Goal: Complete application form: Complete application form

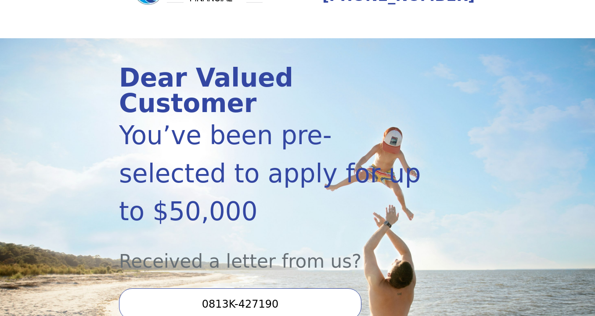
scroll to position [131, 0]
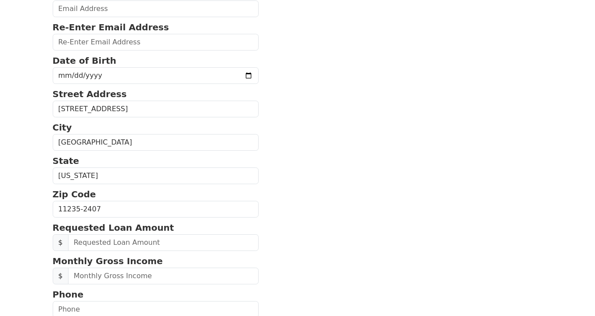
scroll to position [225, 0]
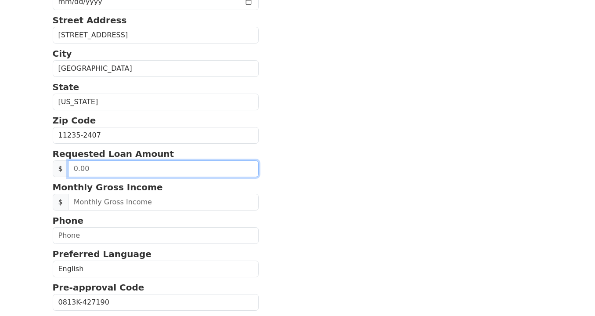
click at [132, 172] on input "text" at bounding box center [163, 168] width 191 height 17
type input "50,000.00"
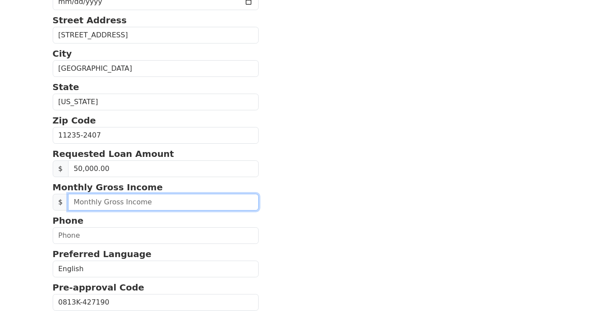
click at [160, 210] on input "text" at bounding box center [163, 202] width 191 height 17
click at [158, 209] on input "text" at bounding box center [163, 202] width 191 height 17
type input "7,000.00"
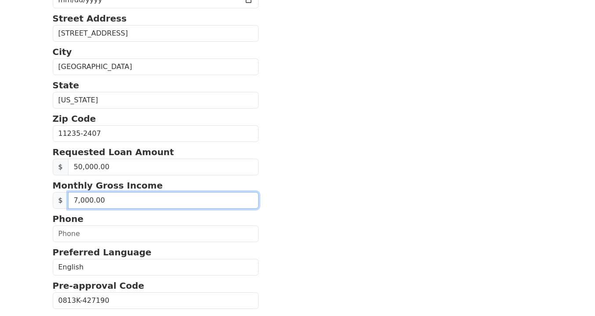
scroll to position [234, 0]
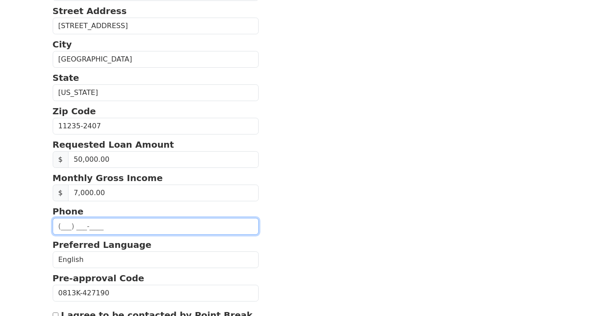
click at [64, 231] on input "text" at bounding box center [156, 226] width 206 height 17
type input "(931) 377-7777"
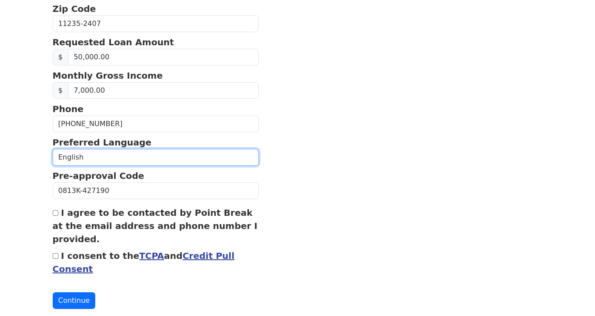
scroll to position [348, 0]
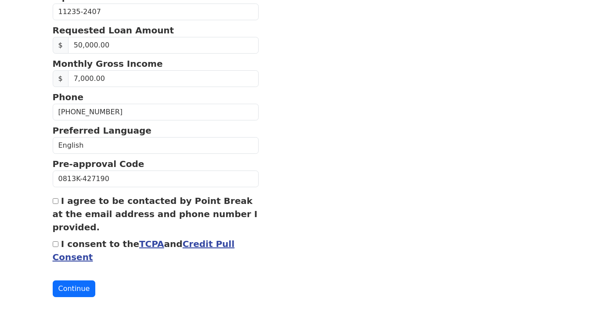
click at [55, 204] on input "I agree to be contacted by Point Break at the email address and phone number I …" at bounding box center [56, 201] width 6 height 6
checkbox input "true"
click at [54, 247] on input "I consent to the TCPA and Credit Pull Consent" at bounding box center [56, 244] width 6 height 6
checkbox input "true"
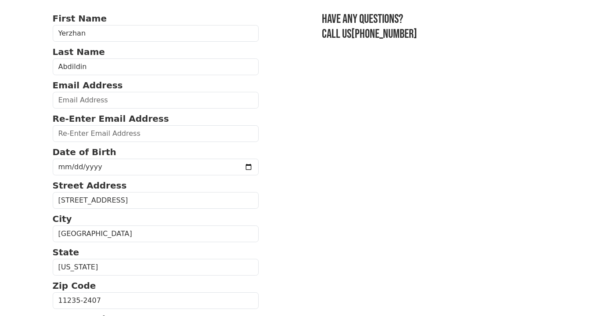
scroll to position [69, 0]
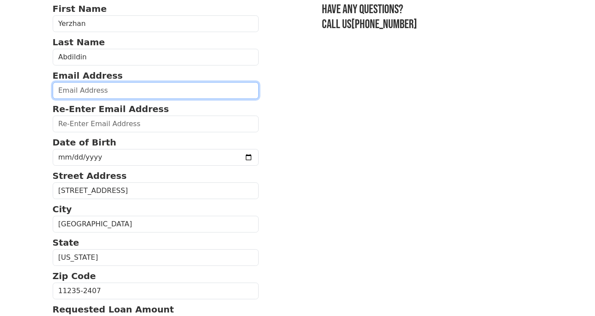
paste input "kazakhyerzhan@gmail.com"
type input "kazakhyerzhan@gmail.com"
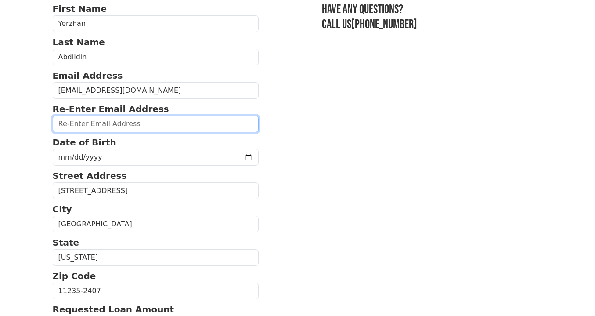
click at [111, 130] on input "email" at bounding box center [156, 123] width 206 height 17
paste input "kazakhyerzhan@gmail.com"
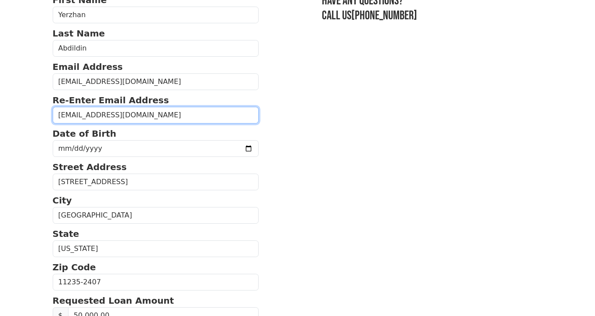
type input "kazakhyerzhan@gmail.com"
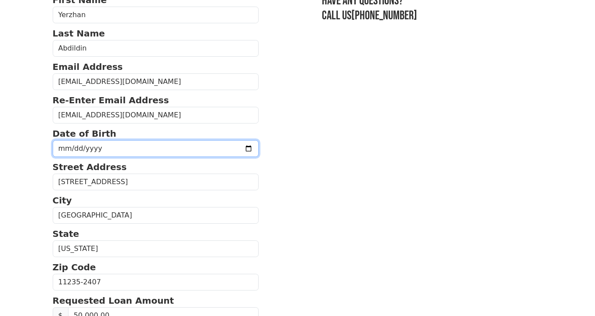
click at [146, 154] on input "date" at bounding box center [156, 148] width 206 height 17
type input "1983-09-01"
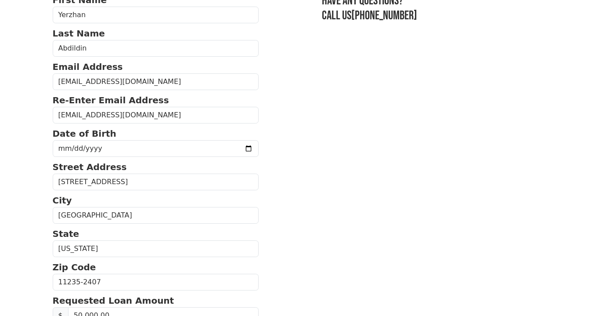
click at [340, 184] on section "First Name Yerzhan Last Name Abdildin Email Address kazakhyerzhan@gmail.com Re-…" at bounding box center [298, 280] width 490 height 574
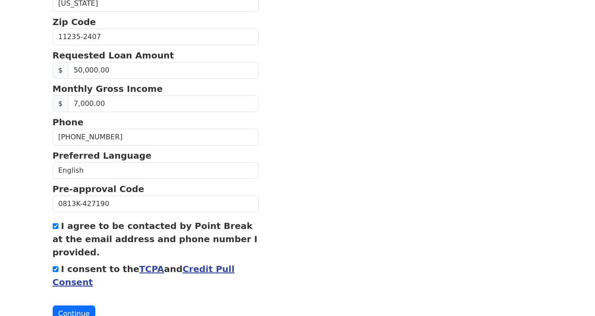
scroll to position [364, 0]
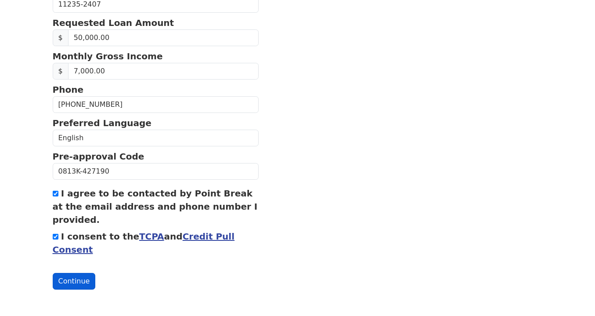
click at [75, 286] on button "Continue" at bounding box center [74, 281] width 43 height 17
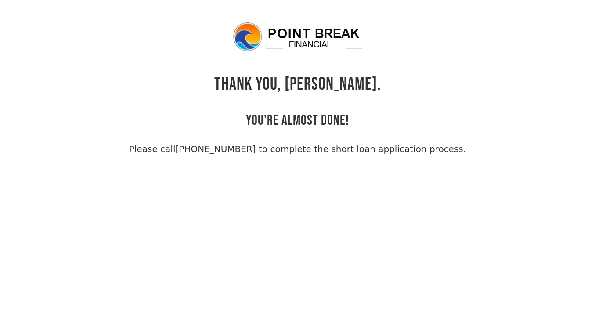
drag, startPoint x: 153, startPoint y: 151, endPoint x: 441, endPoint y: 152, distance: 288.1
click at [442, 155] on span "Please call [PHONE_NUMBER] to complete the short loan application process." at bounding box center [297, 148] width 337 height 13
click at [440, 151] on link "[PHONE_NUMBER] to complete the short loan application process." at bounding box center [320, 149] width 291 height 11
click at [442, 149] on div "THANK YOU, [PERSON_NAME]. YOU'RE ALMOST DONE! Please call [PHONE_NUMBER] to com…" at bounding box center [298, 88] width 490 height 134
click at [375, 127] on div "THANK YOU, [PERSON_NAME]. YOU'RE ALMOST DONE! Please call [PHONE_NUMBER] to com…" at bounding box center [298, 88] width 490 height 134
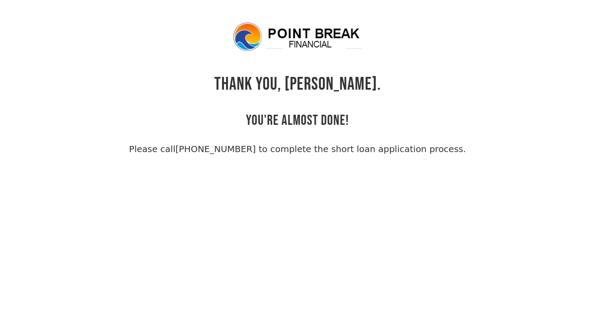
click at [219, 145] on link "[PHONE_NUMBER] to complete the short loan application process." at bounding box center [320, 149] width 291 height 11
click at [219, 146] on link "[PHONE_NUMBER] to complete the short loan application process." at bounding box center [320, 149] width 291 height 11
click at [415, 102] on div "THANK YOU, [PERSON_NAME]. YOU'RE ALMOST DONE! Please call [PHONE_NUMBER] to com…" at bounding box center [298, 88] width 490 height 134
click at [387, 143] on span "Please call [PHONE_NUMBER] to complete the short loan application process." at bounding box center [297, 148] width 337 height 13
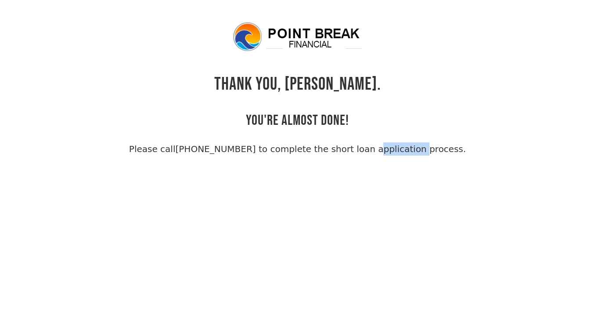
click at [387, 143] on span "Please call [PHONE_NUMBER] to complete the short loan application process." at bounding box center [297, 148] width 337 height 13
click at [356, 179] on body "THANK YOU, [PERSON_NAME]. YOU'RE ALMOST DONE! Please call [PHONE_NUMBER] to com…" at bounding box center [297, 179] width 595 height 316
click at [227, 148] on link "[PHONE_NUMBER] to complete the short loan application process." at bounding box center [320, 149] width 291 height 11
click at [227, 149] on link "[PHONE_NUMBER] to complete the short loan application process." at bounding box center [320, 149] width 291 height 11
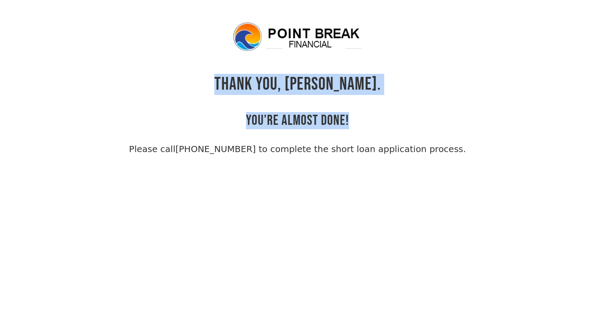
drag, startPoint x: 235, startPoint y: 80, endPoint x: 350, endPoint y: 122, distance: 122.5
click at [350, 122] on div "THANK YOU, [PERSON_NAME]. YOU'RE ALMOST DONE! Please call [PHONE_NUMBER] to com…" at bounding box center [298, 88] width 490 height 134
click at [346, 121] on h2 "YOU'RE ALMOST DONE!" at bounding box center [297, 112] width 103 height 34
drag, startPoint x: 352, startPoint y: 120, endPoint x: 235, endPoint y: 83, distance: 122.8
click at [235, 84] on div "THANK YOU, [PERSON_NAME]. YOU'RE ALMOST DONE! Please call [PHONE_NUMBER] to com…" at bounding box center [298, 88] width 490 height 134
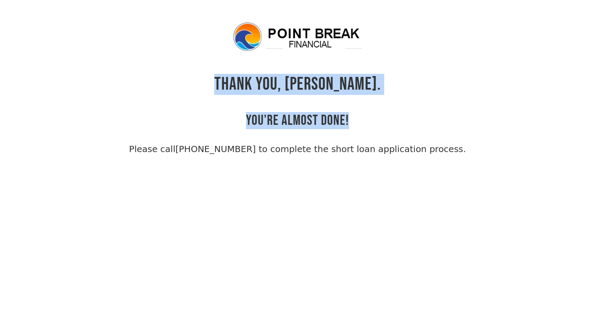
click at [235, 83] on h1 "THANK YOU, [PERSON_NAME]." at bounding box center [297, 84] width 167 height 21
drag, startPoint x: 236, startPoint y: 82, endPoint x: 356, endPoint y: 125, distance: 127.0
click at [356, 125] on div "THANK YOU, [PERSON_NAME]. YOU'RE ALMOST DONE! Please call [PHONE_NUMBER] to com…" at bounding box center [298, 88] width 490 height 134
click at [352, 120] on div "THANK YOU, [PERSON_NAME]. YOU'RE ALMOST DONE! Please call [PHONE_NUMBER] to com…" at bounding box center [298, 88] width 490 height 134
drag, startPoint x: 336, startPoint y: 117, endPoint x: 235, endPoint y: 84, distance: 107.2
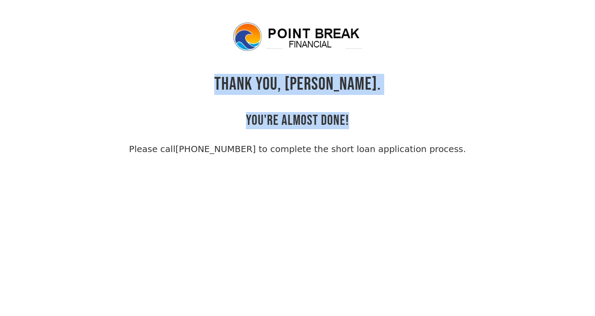
click at [235, 84] on div "THANK YOU, [PERSON_NAME]. YOU'RE ALMOST DONE! Please call [PHONE_NUMBER] to com…" at bounding box center [298, 88] width 490 height 134
click at [232, 83] on div "THANK YOU, [PERSON_NAME]. YOU'RE ALMOST DONE! Please call [PHONE_NUMBER] to com…" at bounding box center [298, 88] width 490 height 134
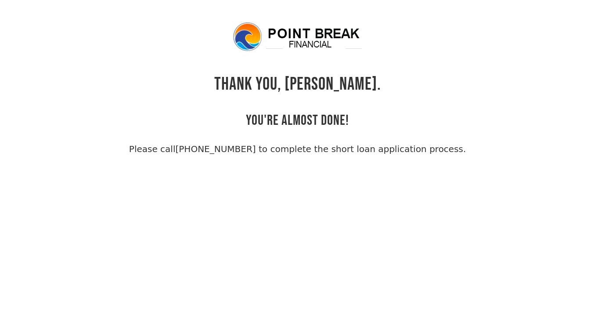
drag, startPoint x: 232, startPoint y: 79, endPoint x: 453, endPoint y: 157, distance: 233.8
click at [453, 152] on div "THANK YOU, [PERSON_NAME]. YOU'RE ALMOST DONE! Please call [PHONE_NUMBER] to com…" at bounding box center [298, 88] width 490 height 134
click at [451, 159] on body "THANK YOU, [PERSON_NAME]. YOU'RE ALMOST DONE! Please call [PHONE_NUMBER] to com…" at bounding box center [297, 179] width 595 height 316
drag, startPoint x: 420, startPoint y: 148, endPoint x: 246, endPoint y: 74, distance: 188.7
click at [224, 69] on div "THANK YOU, [PERSON_NAME]. YOU'RE ALMOST DONE! Please call [PHONE_NUMBER] to com…" at bounding box center [298, 88] width 490 height 134
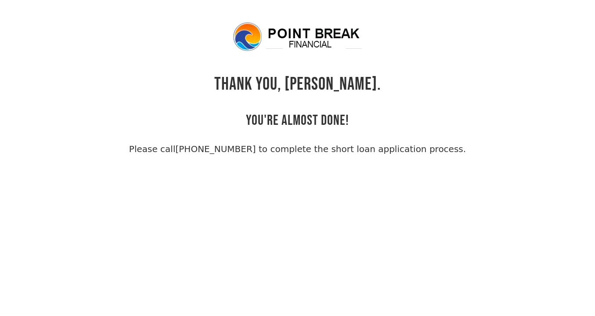
click at [246, 74] on h1 "THANK YOU, [PERSON_NAME]." at bounding box center [297, 84] width 167 height 21
drag, startPoint x: 228, startPoint y: 75, endPoint x: 460, endPoint y: 152, distance: 244.4
click at [460, 152] on div "THANK YOU, [PERSON_NAME]. YOU'RE ALMOST DONE! Please call [PHONE_NUMBER] to com…" at bounding box center [298, 88] width 490 height 134
click at [462, 154] on div "THANK YOU, [PERSON_NAME]. YOU'RE ALMOST DONE! Please call [PHONE_NUMBER] to com…" at bounding box center [298, 88] width 490 height 134
drag, startPoint x: 457, startPoint y: 153, endPoint x: 236, endPoint y: 78, distance: 233.7
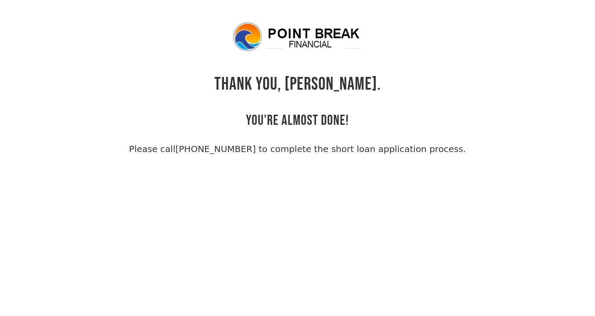
click at [236, 78] on div "THANK YOU, [PERSON_NAME]. YOU'RE ALMOST DONE! Please call [PHONE_NUMBER] to com…" at bounding box center [298, 88] width 490 height 134
click at [236, 78] on h1 "THANK YOU, [PERSON_NAME]." at bounding box center [297, 84] width 167 height 21
drag, startPoint x: 235, startPoint y: 77, endPoint x: 455, endPoint y: 152, distance: 232.5
click at [446, 152] on div "THANK YOU, [PERSON_NAME]. YOU'RE ALMOST DONE! Please call [PHONE_NUMBER] to com…" at bounding box center [298, 88] width 490 height 134
click at [460, 153] on div "THANK YOU, [PERSON_NAME]. YOU'RE ALMOST DONE! Please call [PHONE_NUMBER] to com…" at bounding box center [298, 88] width 490 height 134
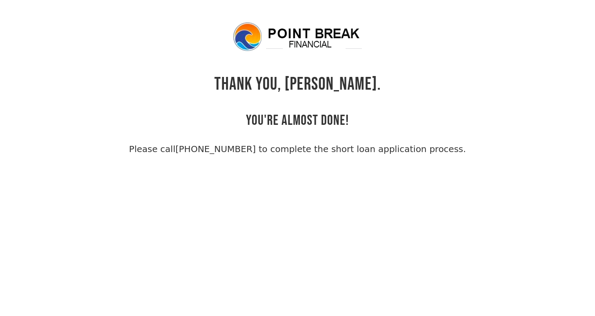
drag, startPoint x: 461, startPoint y: 154, endPoint x: 232, endPoint y: 78, distance: 241.1
click at [231, 76] on div "THANK YOU, [PERSON_NAME]. YOU'RE ALMOST DONE! Please call [PHONE_NUMBER] to com…" at bounding box center [298, 88] width 490 height 134
click at [240, 81] on h1 "THANK YOU, [PERSON_NAME]." at bounding box center [297, 84] width 167 height 21
drag, startPoint x: 235, startPoint y: 84, endPoint x: 451, endPoint y: 161, distance: 228.8
click at [446, 159] on body "THANK YOU, [PERSON_NAME]. YOU'RE ALMOST DONE! Please call [PHONE_NUMBER] to com…" at bounding box center [297, 179] width 595 height 316
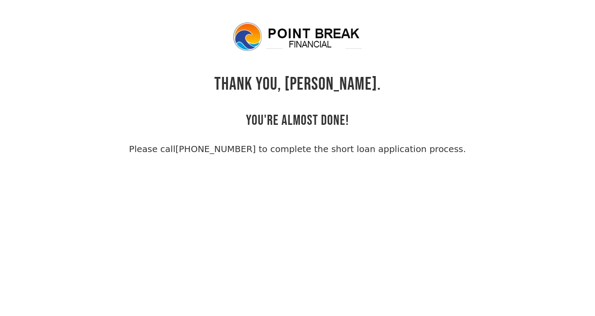
click at [473, 161] on body "THANK YOU, [PERSON_NAME]. YOU'RE ALMOST DONE! Please call [PHONE_NUMBER] to com…" at bounding box center [297, 179] width 595 height 316
drag, startPoint x: 453, startPoint y: 155, endPoint x: 235, endPoint y: 79, distance: 231.4
click at [235, 79] on body "THANK YOU, [PERSON_NAME]. YOU'RE ALMOST DONE! Please call [PHONE_NUMBER] to com…" at bounding box center [297, 179] width 595 height 316
click at [233, 78] on div "THANK YOU, [PERSON_NAME]. YOU'RE ALMOST DONE! Please call [PHONE_NUMBER] to com…" at bounding box center [298, 88] width 490 height 134
drag, startPoint x: 232, startPoint y: 77, endPoint x: 461, endPoint y: 155, distance: 241.2
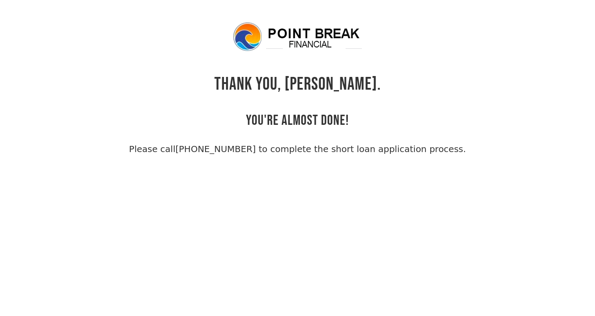
click at [461, 155] on div "THANK YOU, [PERSON_NAME]. YOU'RE ALMOST DONE! Please call [PHONE_NUMBER] to com…" at bounding box center [298, 88] width 490 height 134
click at [464, 153] on div "THANK YOU, [PERSON_NAME]. YOU'RE ALMOST DONE! Please call [PHONE_NUMBER] to com…" at bounding box center [298, 88] width 490 height 134
drag, startPoint x: 444, startPoint y: 152, endPoint x: 236, endPoint y: 78, distance: 220.9
click at [217, 76] on div "THANK YOU, [PERSON_NAME]. YOU'RE ALMOST DONE! Please call [PHONE_NUMBER] to com…" at bounding box center [298, 88] width 490 height 134
click at [236, 78] on h1 "THANK YOU, [PERSON_NAME]." at bounding box center [297, 84] width 167 height 21
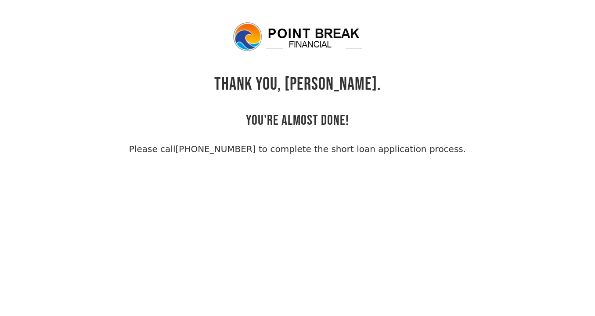
drag, startPoint x: 226, startPoint y: 78, endPoint x: 462, endPoint y: 153, distance: 247.5
click at [457, 153] on div "THANK YOU, [PERSON_NAME]. YOU'RE ALMOST DONE! Please call [PHONE_NUMBER] to com…" at bounding box center [298, 88] width 490 height 134
click at [462, 153] on div "THANK YOU, [PERSON_NAME]. YOU'RE ALMOST DONE! Please call [PHONE_NUMBER] to com…" at bounding box center [298, 88] width 490 height 134
drag, startPoint x: 424, startPoint y: 143, endPoint x: 236, endPoint y: 81, distance: 197.6
click at [236, 81] on div "THANK YOU, [PERSON_NAME]. YOU'RE ALMOST DONE! Please call [PHONE_NUMBER] to com…" at bounding box center [298, 88] width 490 height 134
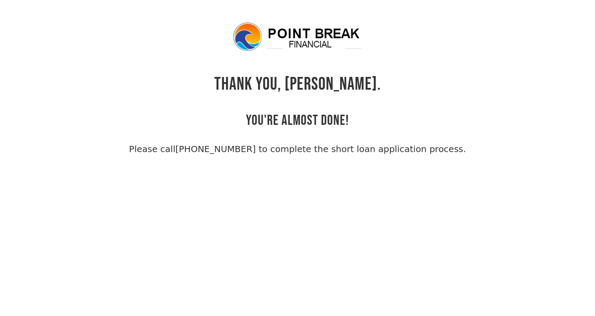
click at [234, 80] on div "THANK YOU, [PERSON_NAME]. YOU'RE ALMOST DONE! Please call [PHONE_NUMBER] to com…" at bounding box center [298, 88] width 490 height 134
drag, startPoint x: 232, startPoint y: 79, endPoint x: 456, endPoint y: 150, distance: 235.2
click at [452, 149] on div "THANK YOU, [PERSON_NAME]. YOU'RE ALMOST DONE! Please call [PHONE_NUMBER] to com…" at bounding box center [298, 88] width 490 height 134
click at [457, 151] on div "THANK YOU, [PERSON_NAME]. YOU'RE ALMOST DONE! Please call [PHONE_NUMBER] to com…" at bounding box center [298, 88] width 490 height 134
drag, startPoint x: 442, startPoint y: 150, endPoint x: 236, endPoint y: 76, distance: 218.8
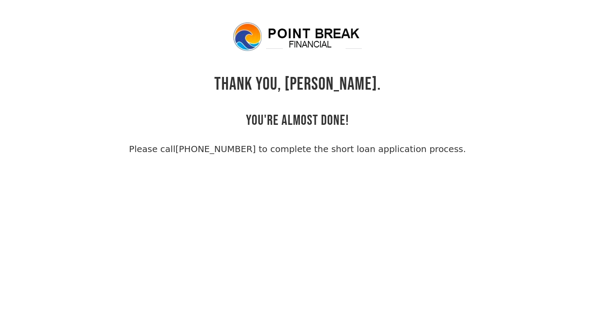
click at [238, 76] on div "THANK YOU, [PERSON_NAME]. YOU'RE ALMOST DONE! Please call [PHONE_NUMBER] to com…" at bounding box center [298, 88] width 490 height 134
drag, startPoint x: 233, startPoint y: 76, endPoint x: 494, endPoint y: 161, distance: 274.6
click at [495, 161] on body "THANK YOU, [PERSON_NAME]. YOU'RE ALMOST DONE! Please call [PHONE_NUMBER] to com…" at bounding box center [297, 179] width 595 height 316
click at [470, 152] on div "THANK YOU, [PERSON_NAME]. YOU'RE ALMOST DONE! Please call [PHONE_NUMBER] to com…" at bounding box center [298, 88] width 490 height 134
drag, startPoint x: 462, startPoint y: 150, endPoint x: 232, endPoint y: 77, distance: 241.3
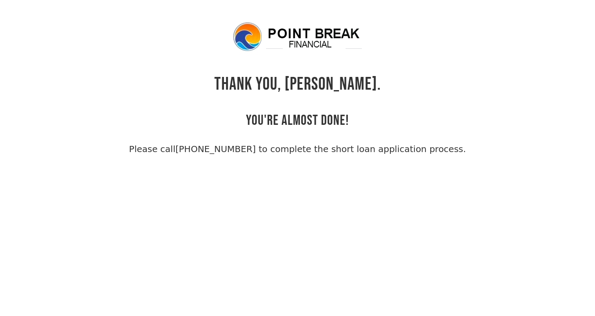
click at [219, 69] on div "THANK YOU, [PERSON_NAME]. YOU'RE ALMOST DONE! Please call [PHONE_NUMBER] to com…" at bounding box center [298, 88] width 490 height 134
click at [232, 78] on div "THANK YOU, [PERSON_NAME]. YOU'RE ALMOST DONE! Please call [PHONE_NUMBER] to com…" at bounding box center [298, 88] width 490 height 134
drag, startPoint x: 228, startPoint y: 77, endPoint x: 481, endPoint y: 164, distance: 267.1
click at [480, 164] on body "THANK YOU, [PERSON_NAME]. YOU'RE ALMOST DONE! Please call [PHONE_NUMBER] to com…" at bounding box center [297, 179] width 595 height 316
click at [464, 151] on div "THANK YOU, [PERSON_NAME]. YOU'RE ALMOST DONE! Please call [PHONE_NUMBER] to com…" at bounding box center [298, 88] width 490 height 134
